Goal: Information Seeking & Learning: Find specific fact

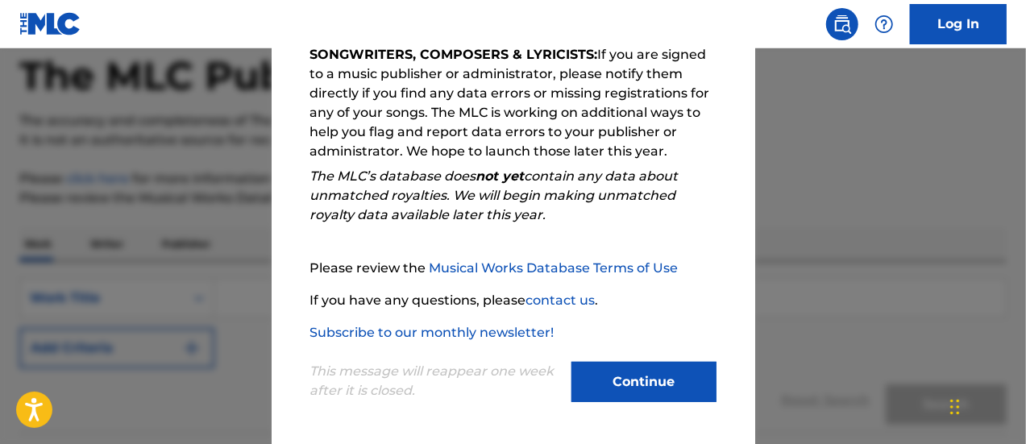
scroll to position [83, 0]
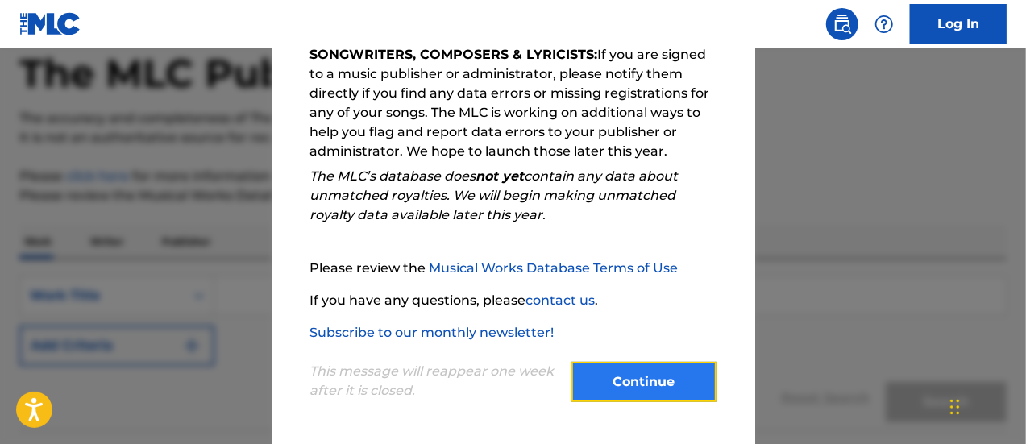
click at [636, 363] on button "Continue" at bounding box center [643, 382] width 145 height 40
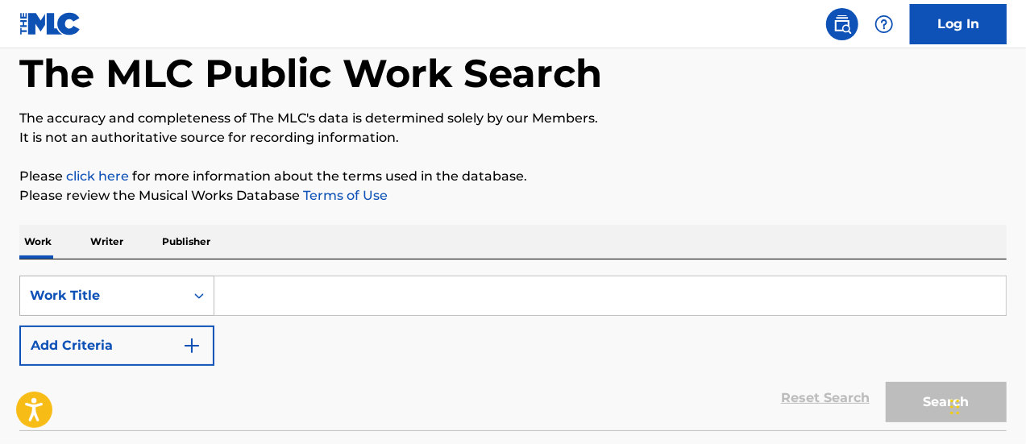
click at [168, 294] on div "Work Title" at bounding box center [102, 295] width 145 height 19
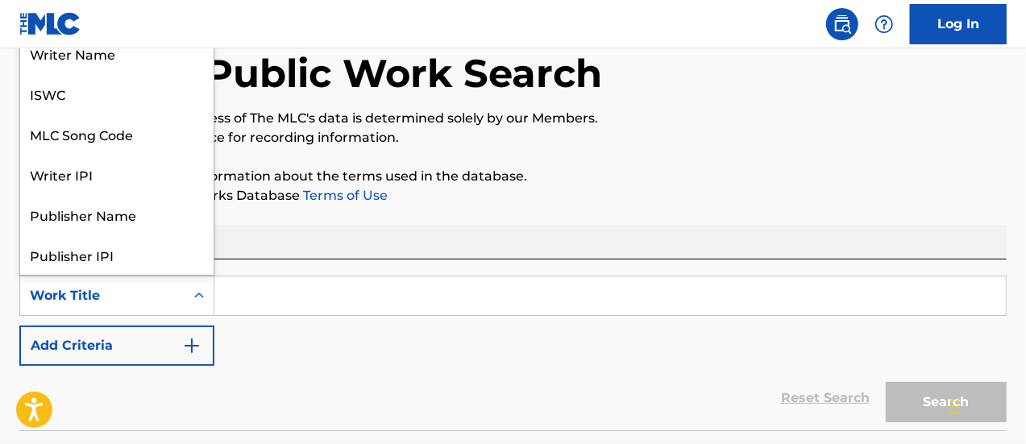
scroll to position [81, 0]
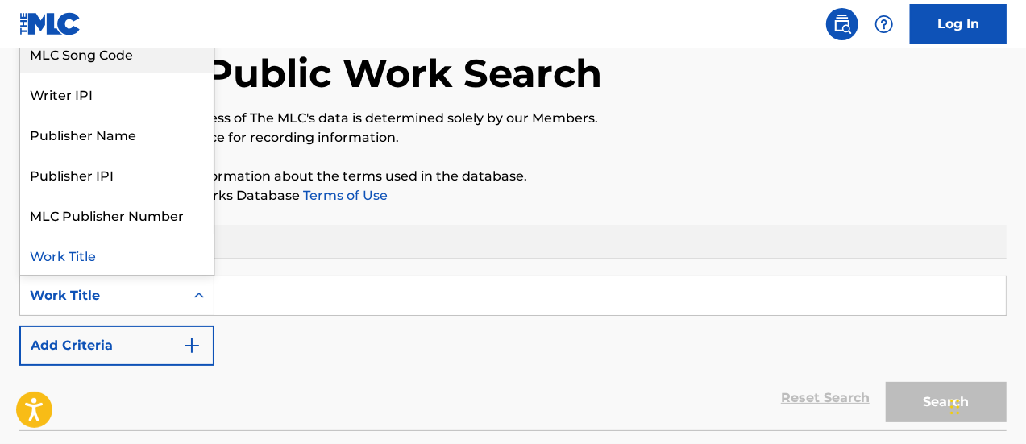
click at [143, 61] on div "MLC Song Code" at bounding box center [116, 53] width 193 height 40
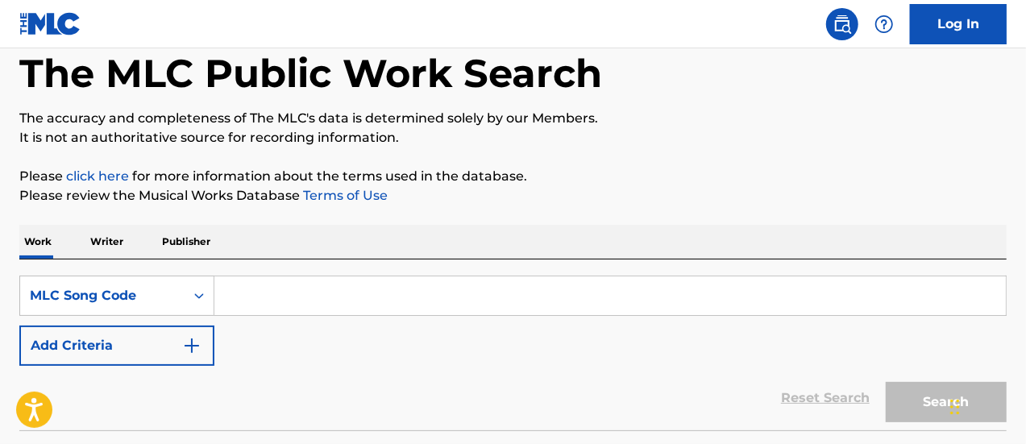
click at [262, 291] on input "Search Form" at bounding box center [609, 295] width 791 height 39
paste input "K26402"
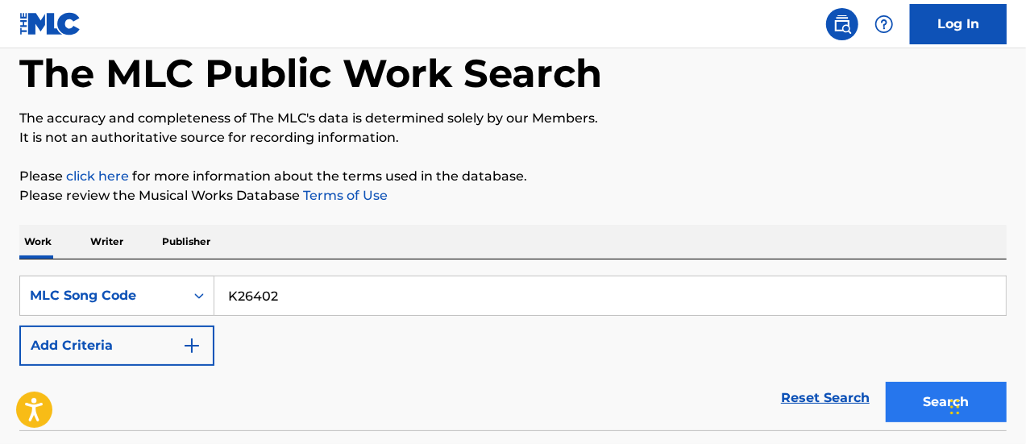
type input "K26402"
click at [898, 391] on button "Search" at bounding box center [946, 402] width 121 height 40
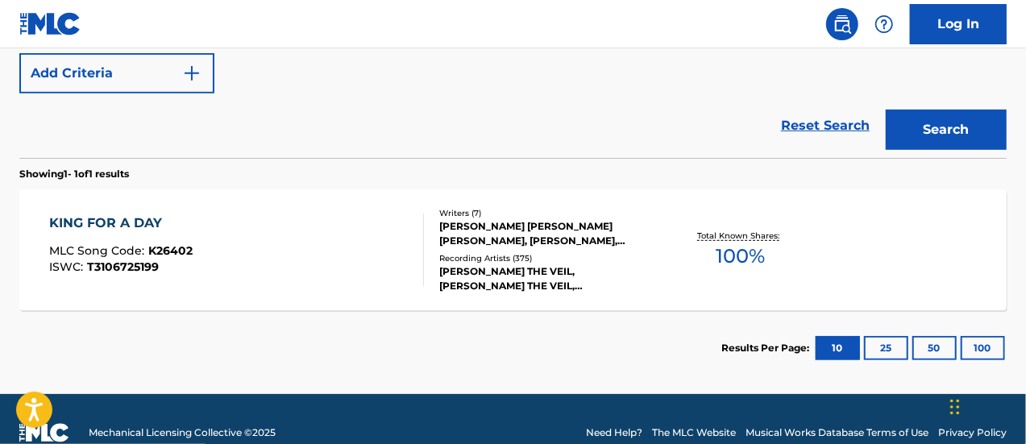
scroll to position [382, 0]
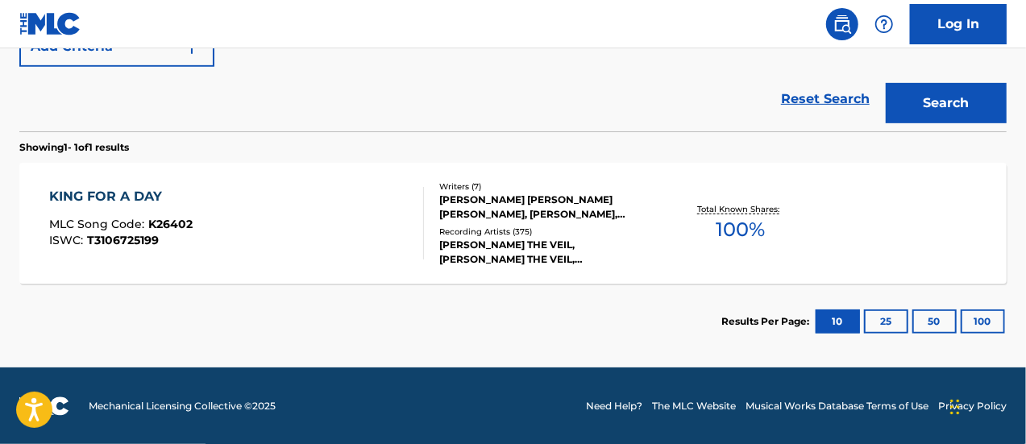
click at [86, 193] on div "KING FOR A DAY" at bounding box center [120, 196] width 143 height 19
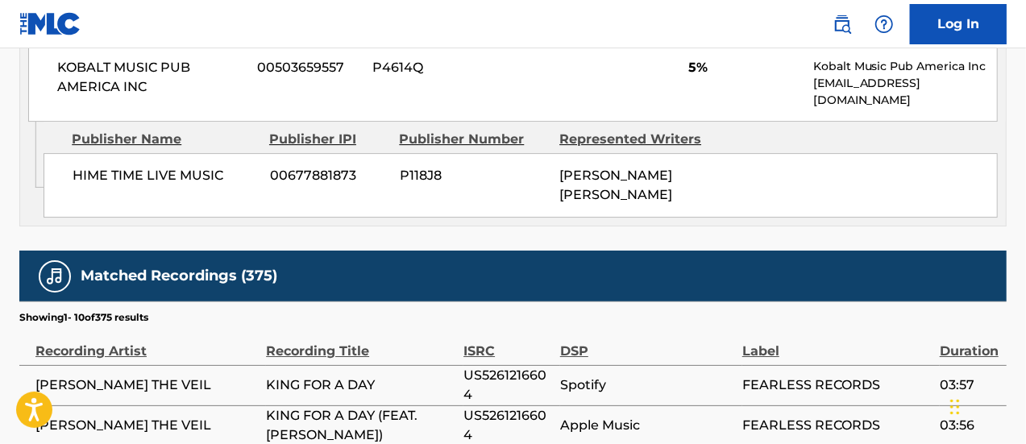
scroll to position [2623, 0]
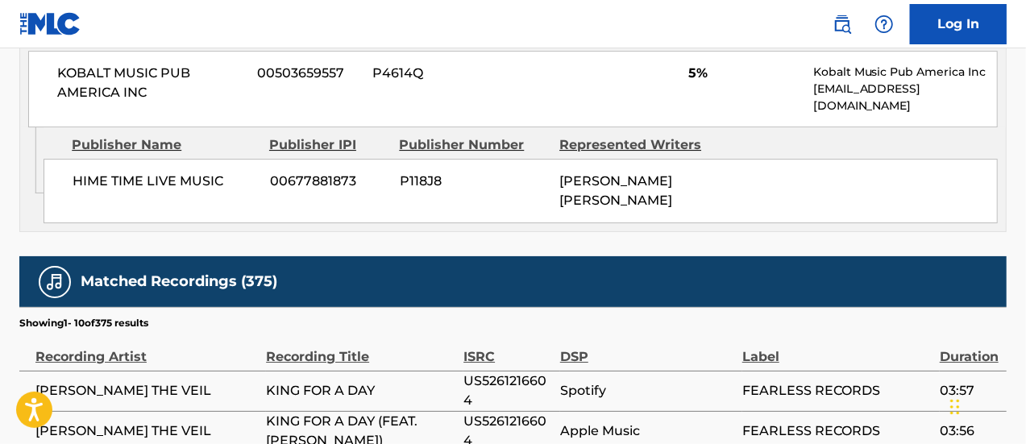
click at [575, 411] on td "Apple Music" at bounding box center [651, 431] width 182 height 40
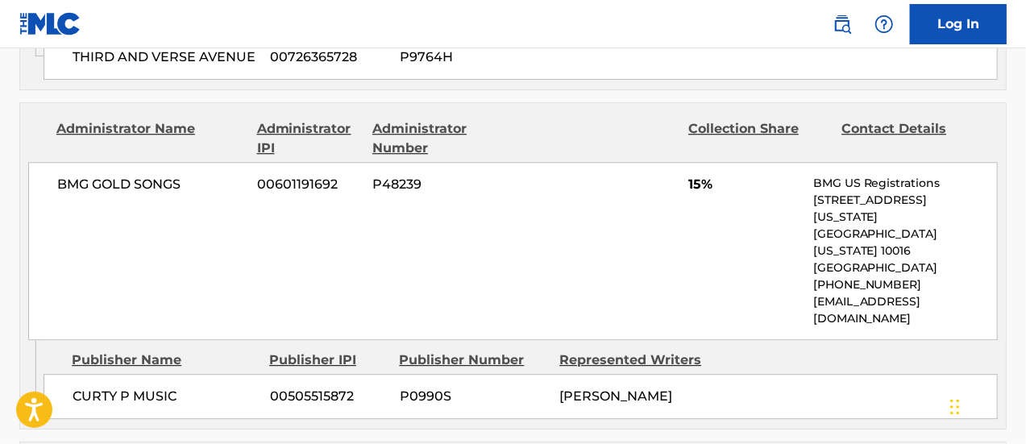
scroll to position [2173, 0]
